Goal: Task Accomplishment & Management: Use online tool/utility

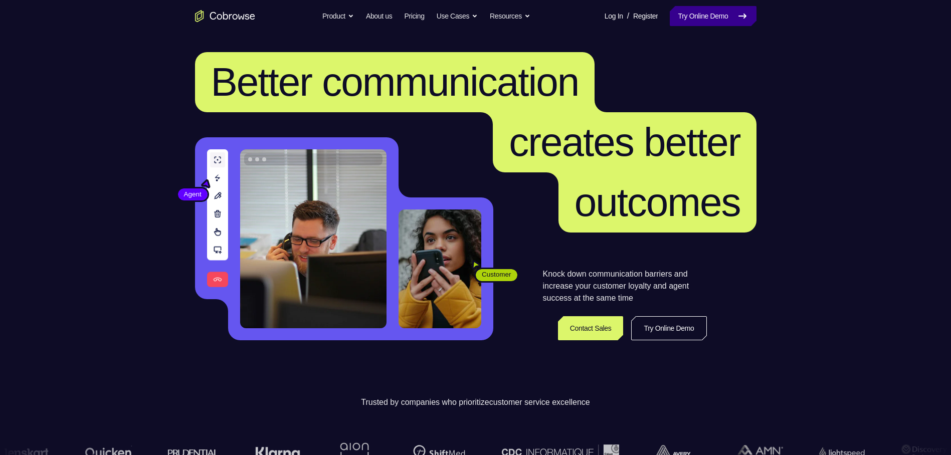
click at [685, 21] on link "Try Online Demo" at bounding box center [713, 16] width 86 height 20
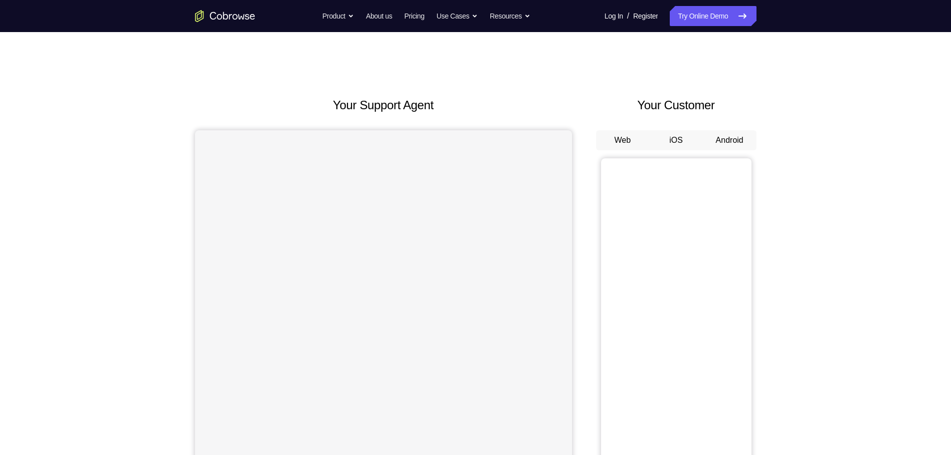
click at [715, 138] on button "Android" at bounding box center [730, 140] width 54 height 20
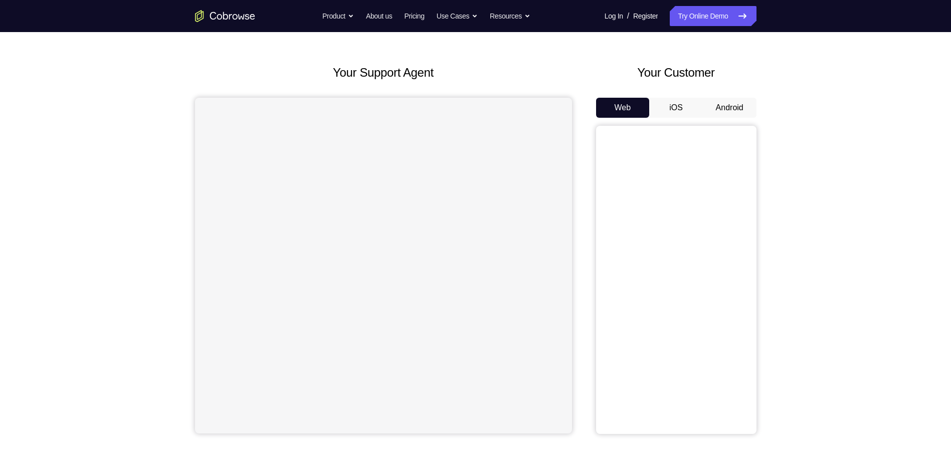
scroll to position [50, 0]
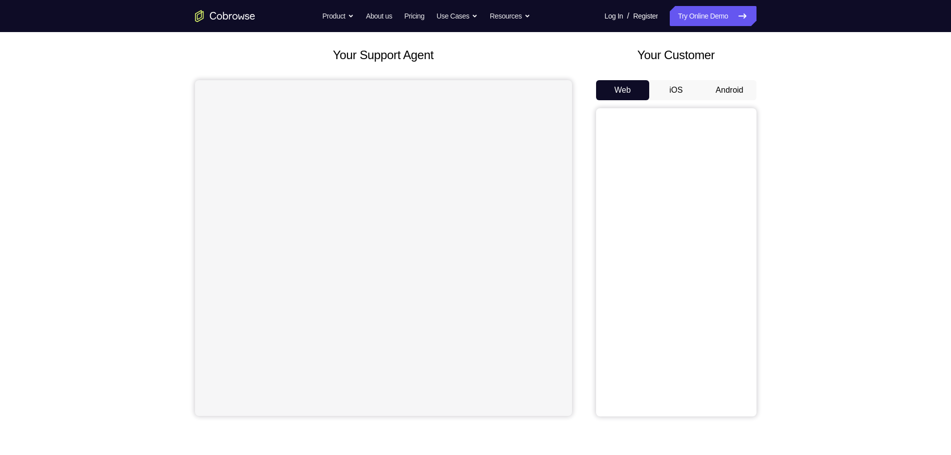
click at [743, 85] on button "Android" at bounding box center [730, 90] width 54 height 20
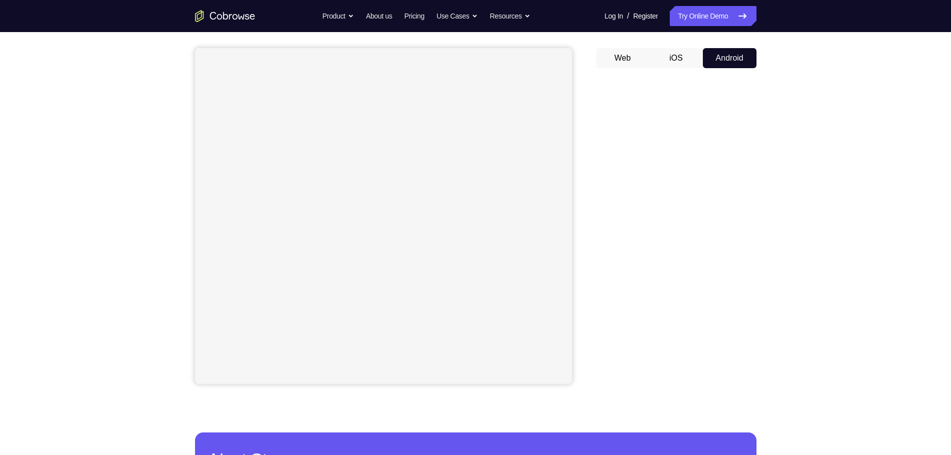
scroll to position [100, 0]
